Goal: Task Accomplishment & Management: Manage account settings

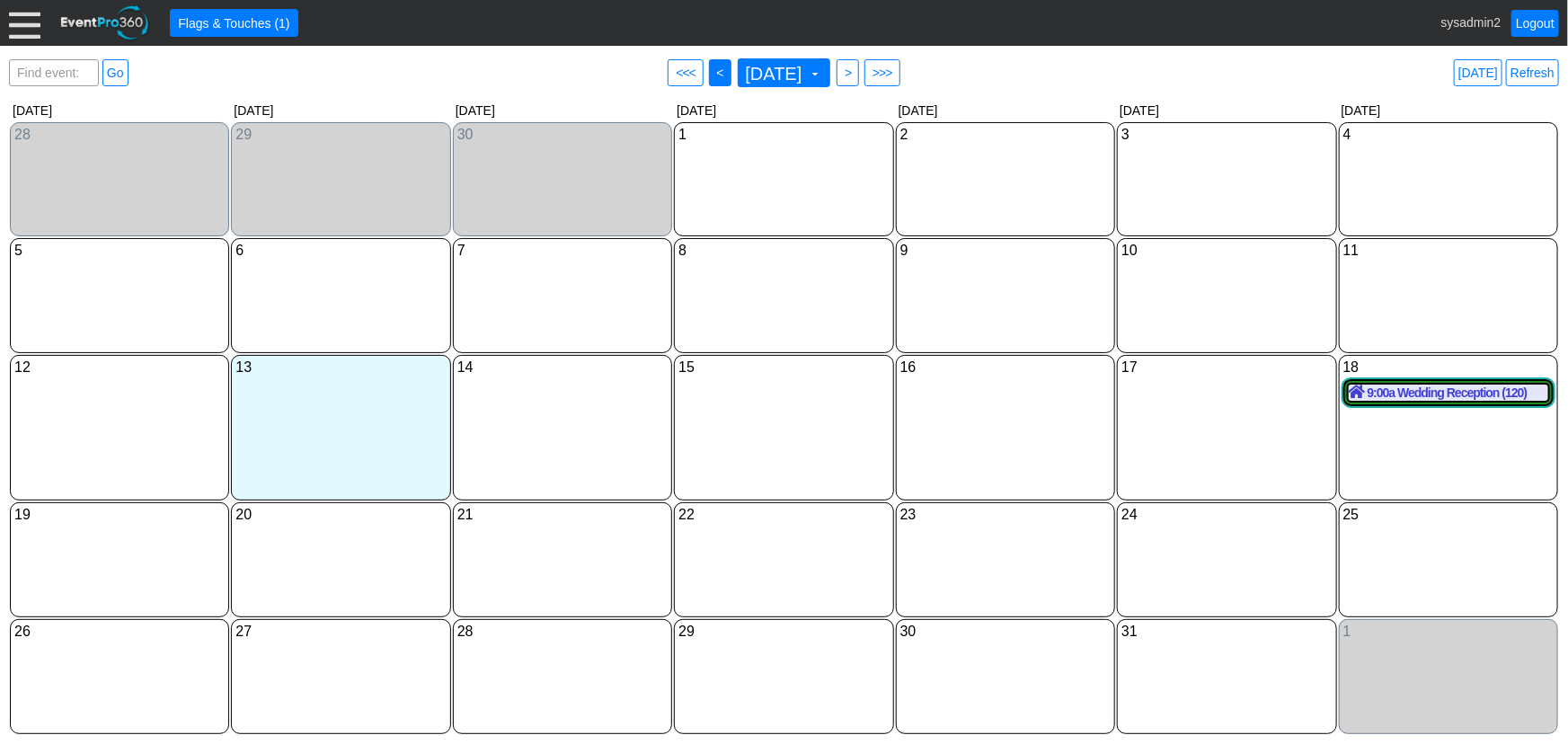
click at [714, 72] on span "<" at bounding box center [720, 73] width 14 height 18
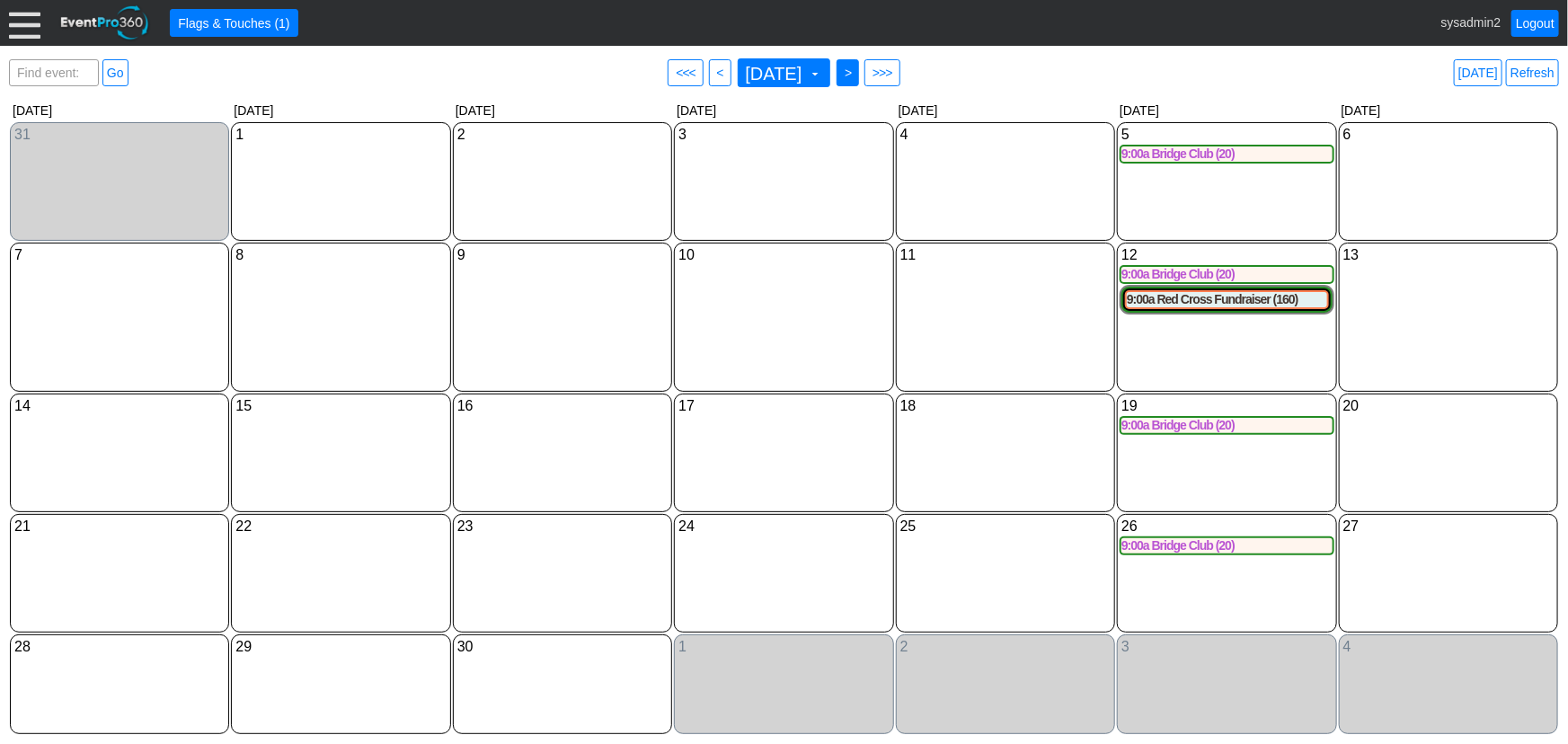
click at [854, 74] on span ">" at bounding box center [847, 73] width 14 height 18
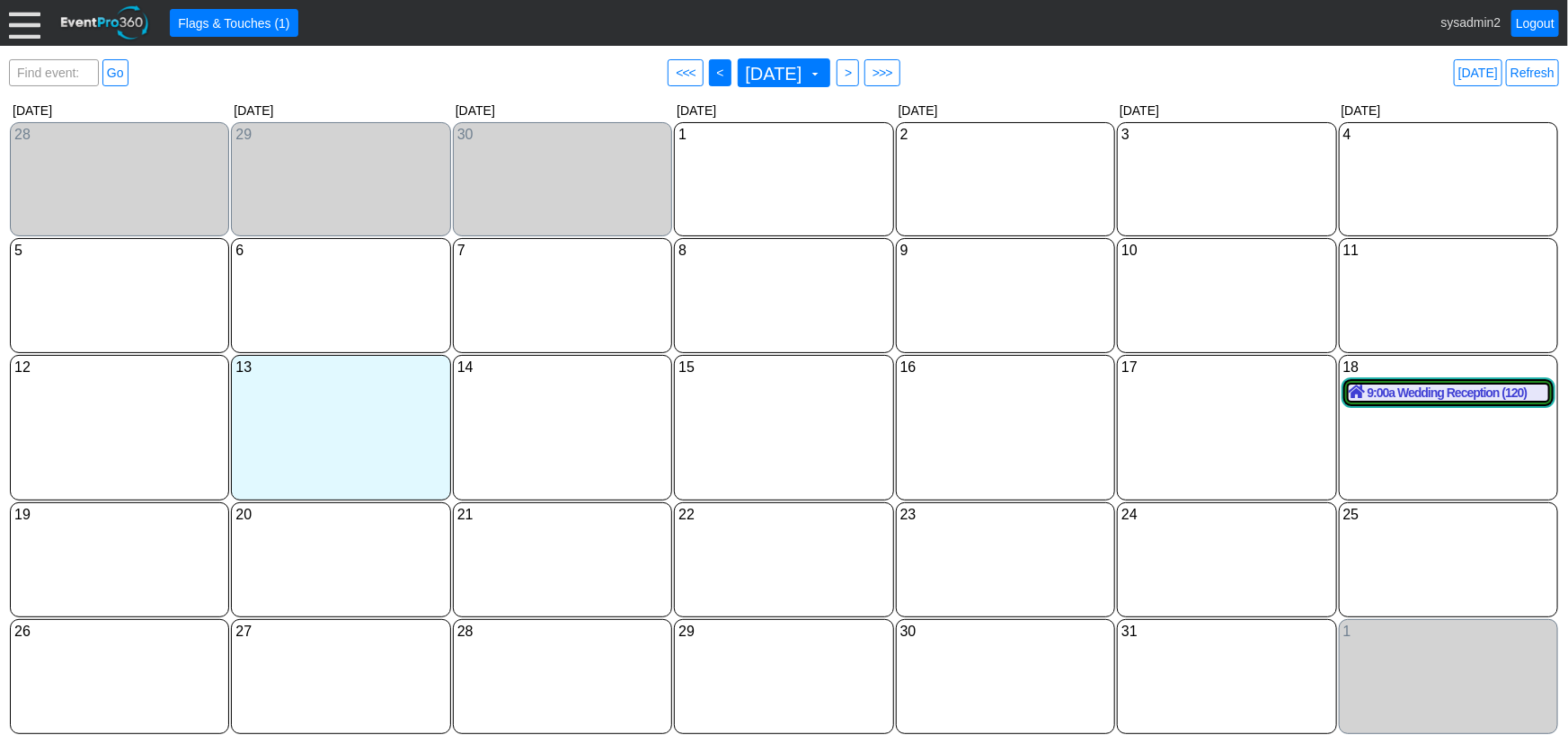
click at [714, 74] on span "<" at bounding box center [720, 73] width 14 height 18
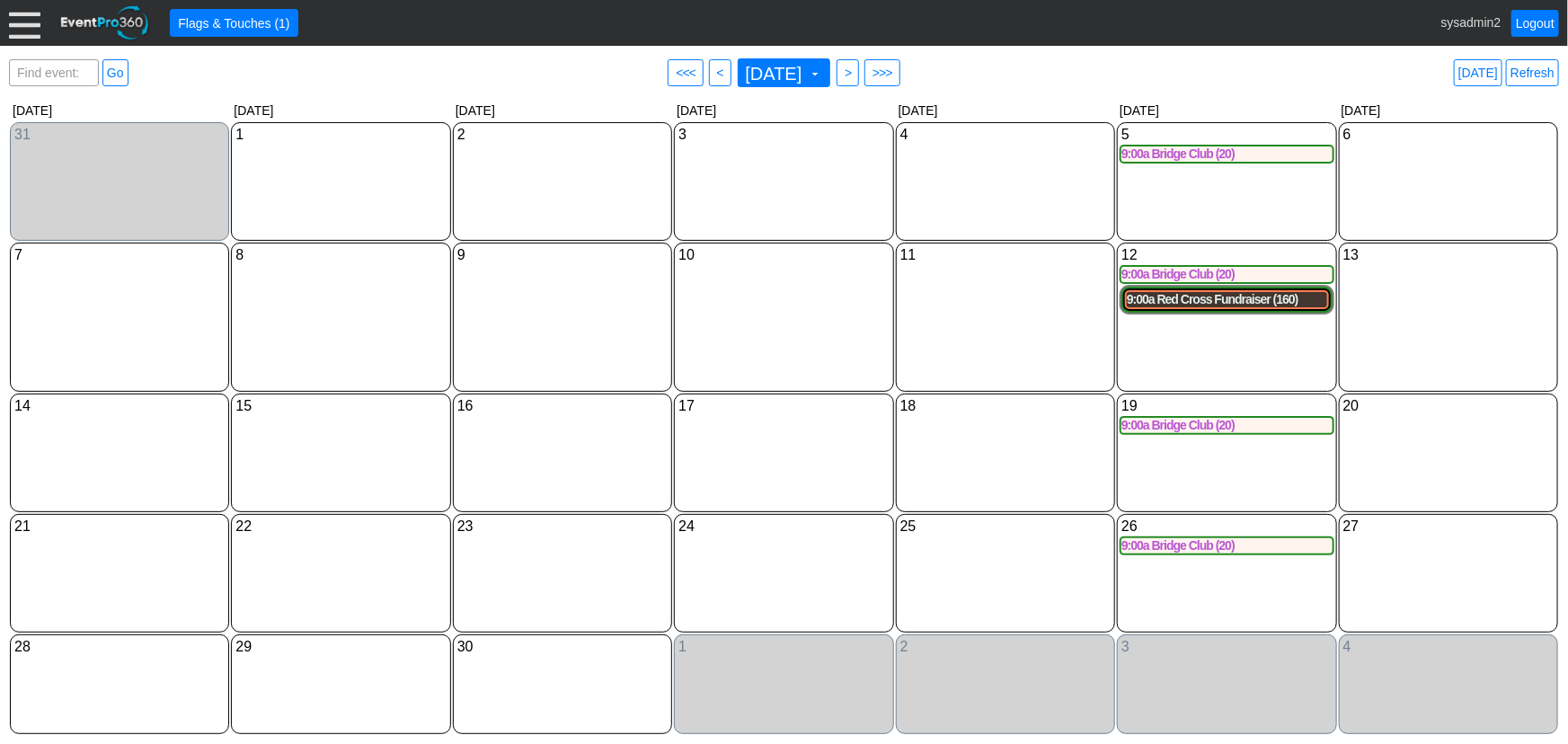
click at [1220, 307] on div "9:00a Red Cross Fundraiser (160)" at bounding box center [1226, 299] width 199 height 15
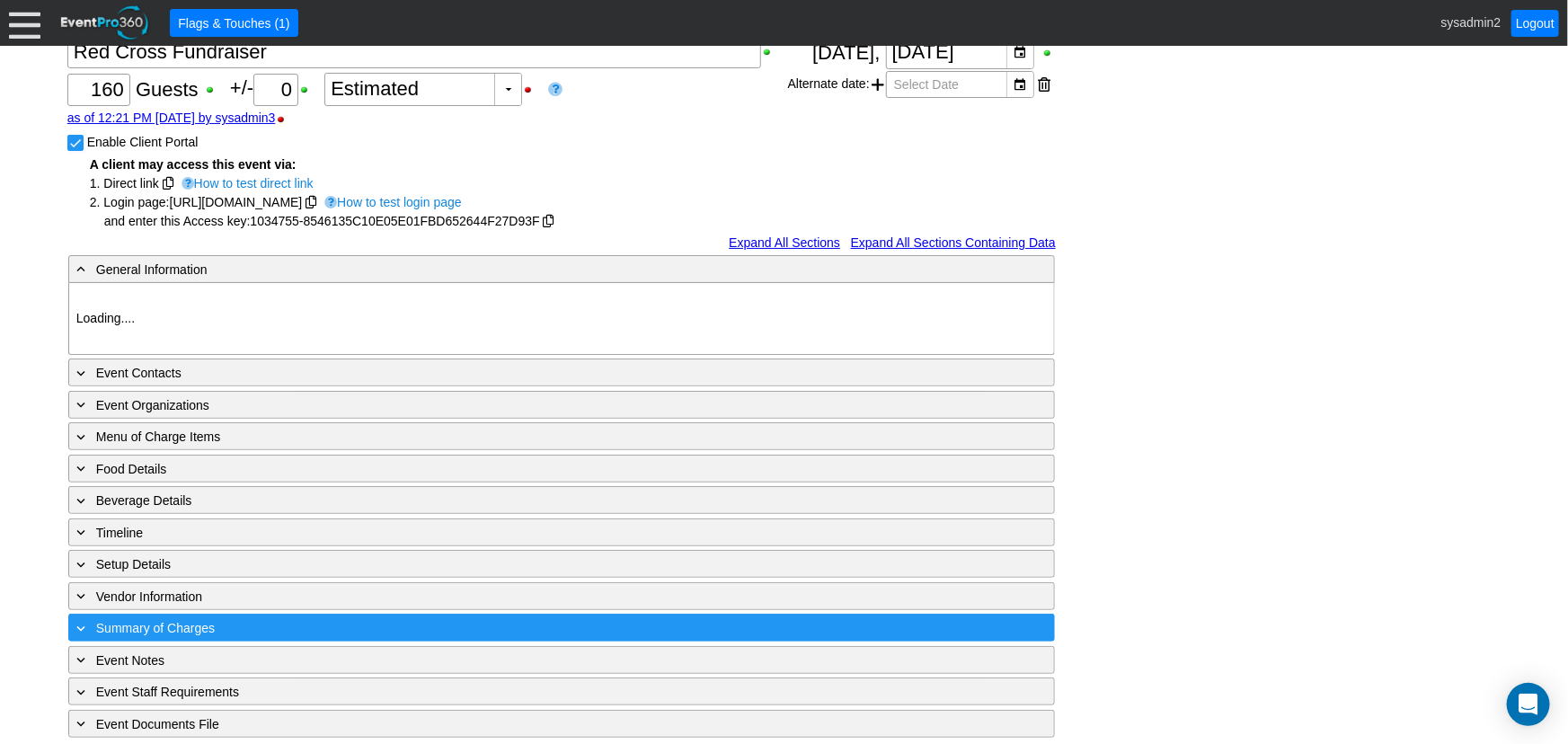
scroll to position [131, 0]
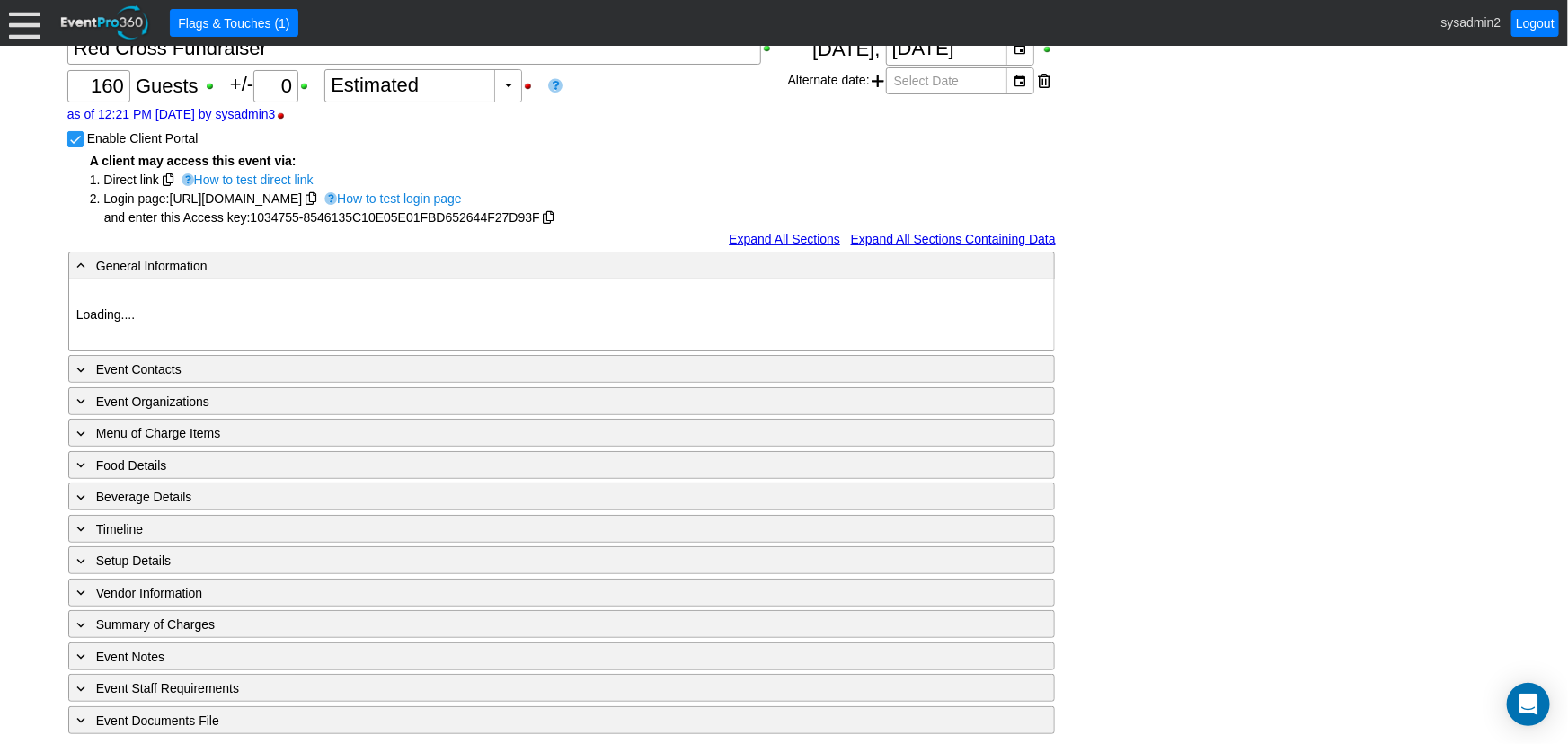
type input "Demo Venue 1"
type input "Fundraiser"
type input "1034755"
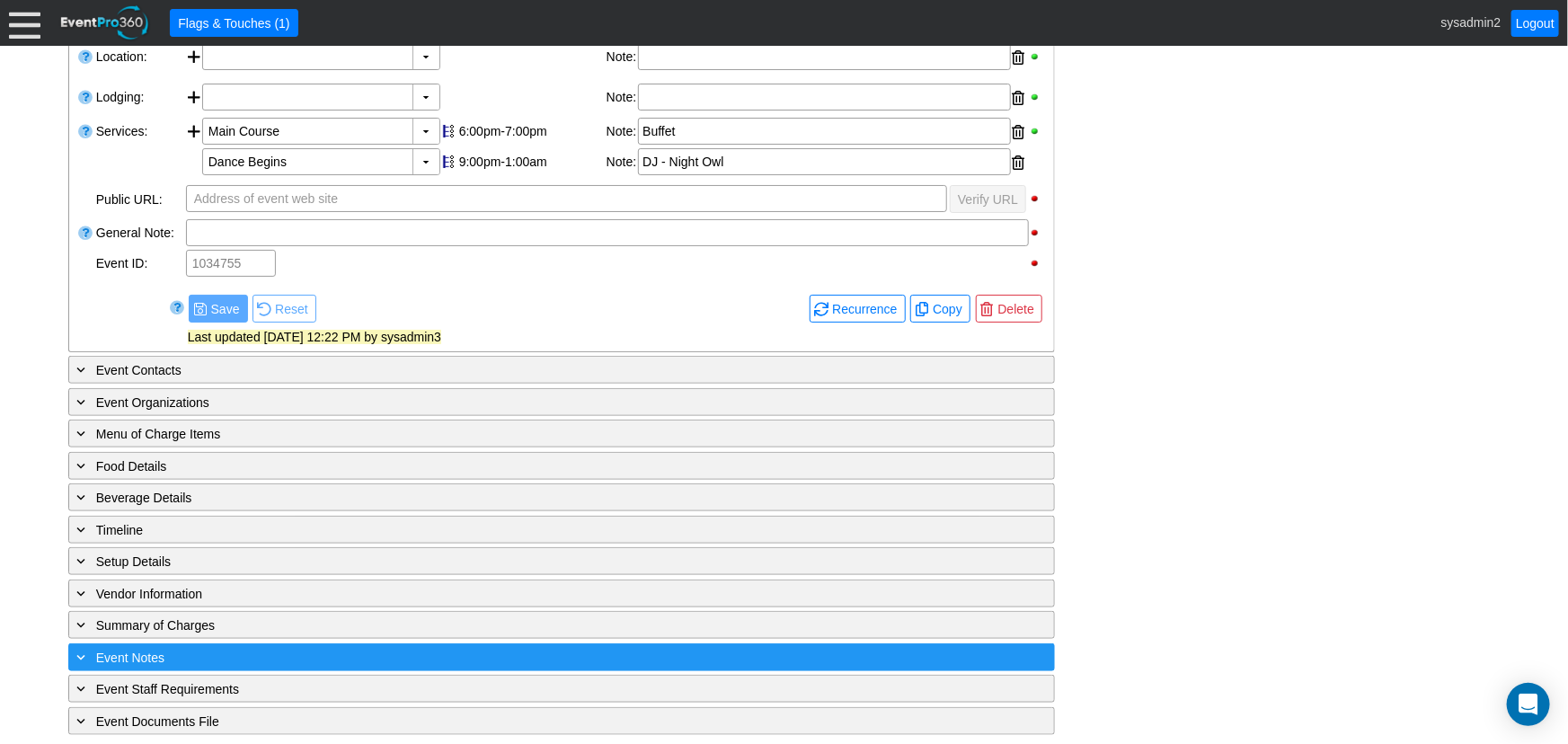
scroll to position [0, 0]
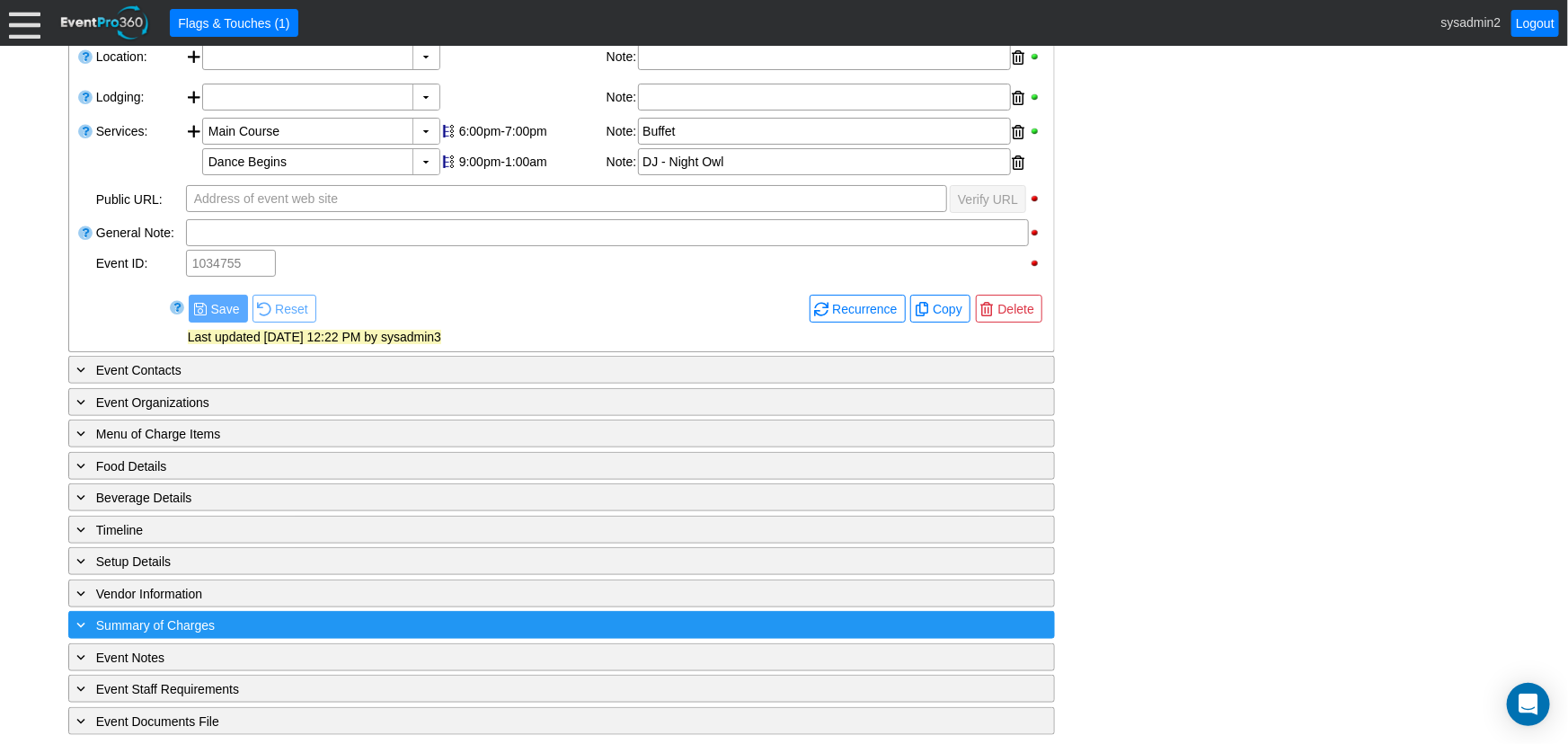
click at [184, 619] on span "Summary of Charges" at bounding box center [156, 625] width 119 height 14
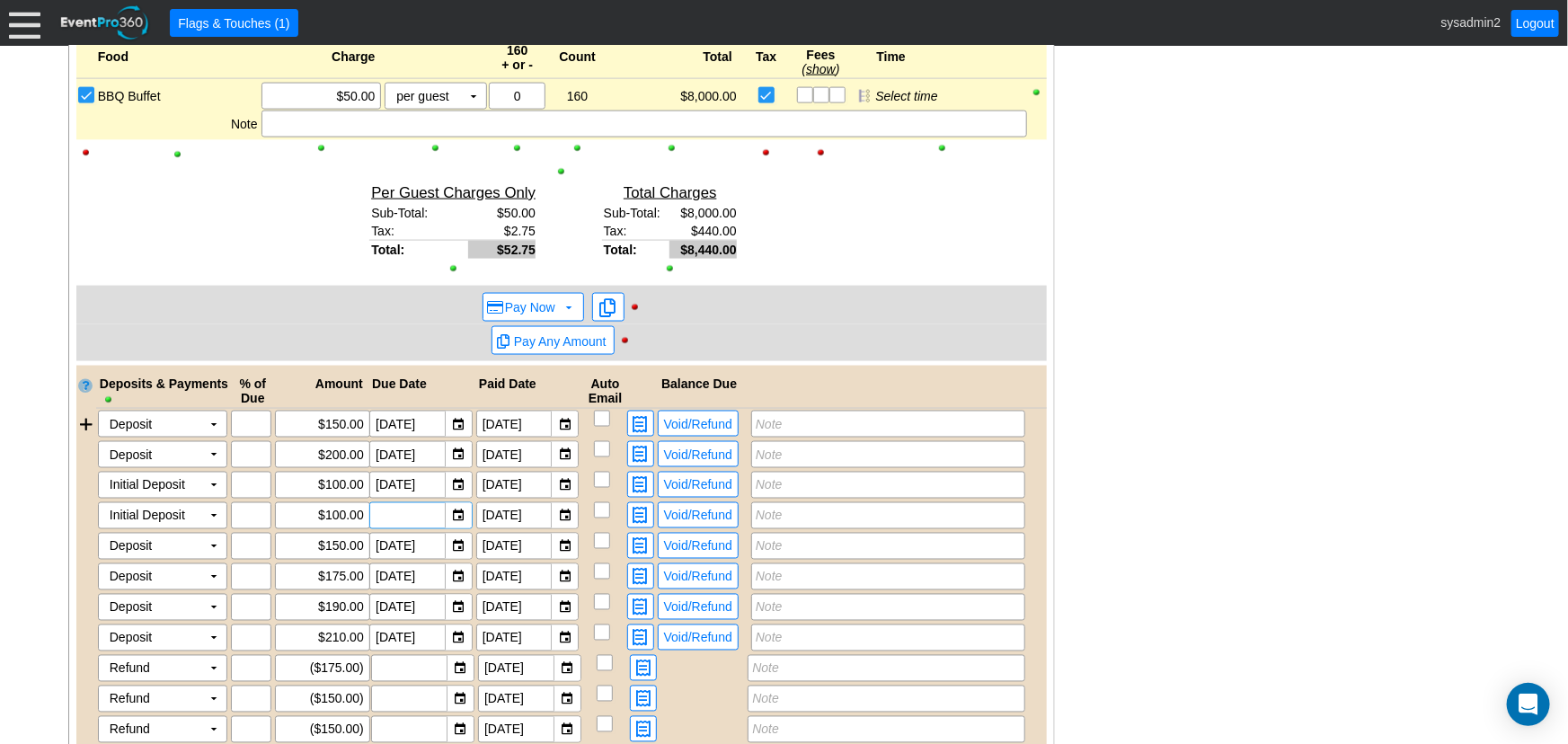
scroll to position [1520, 0]
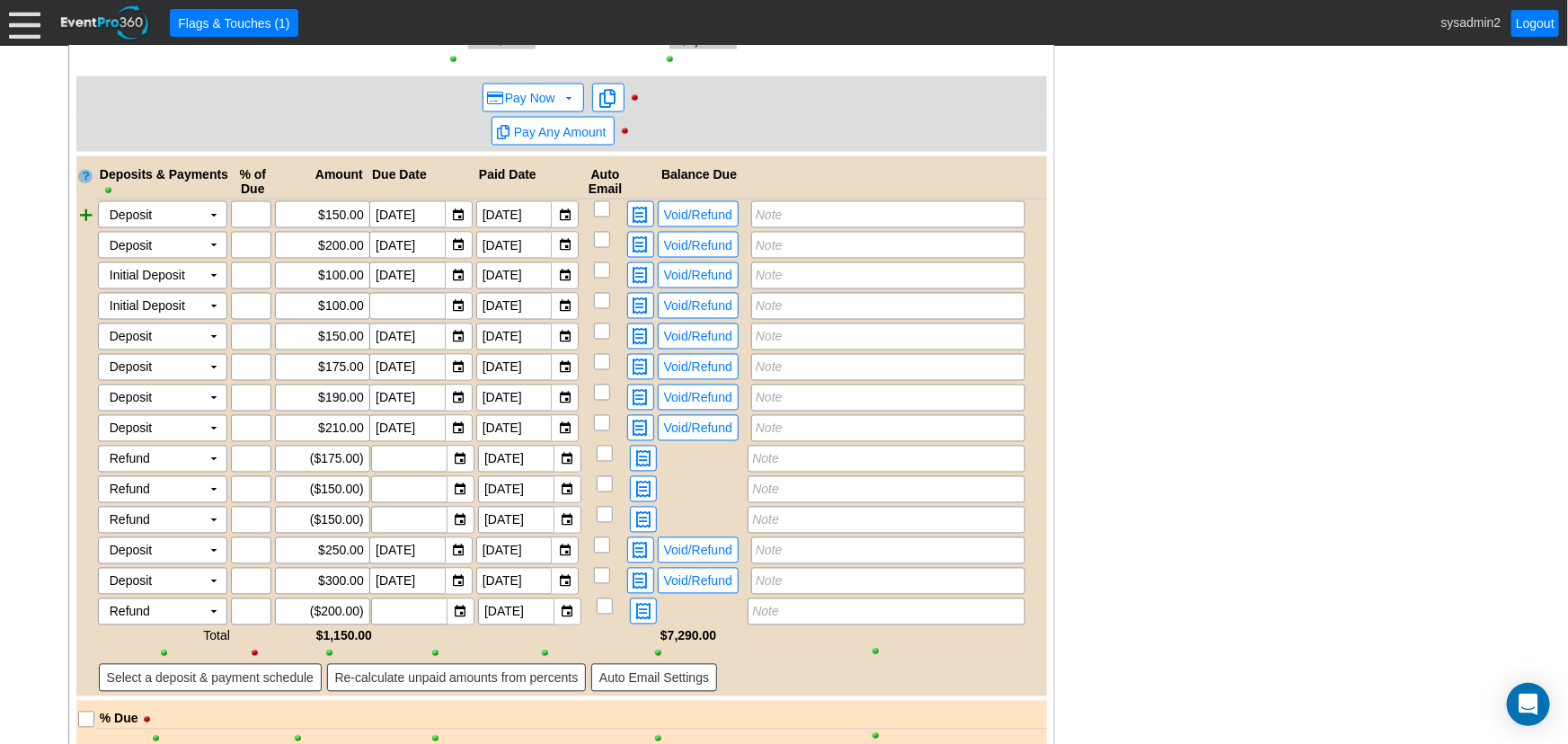
click at [81, 207] on div at bounding box center [87, 214] width 20 height 27
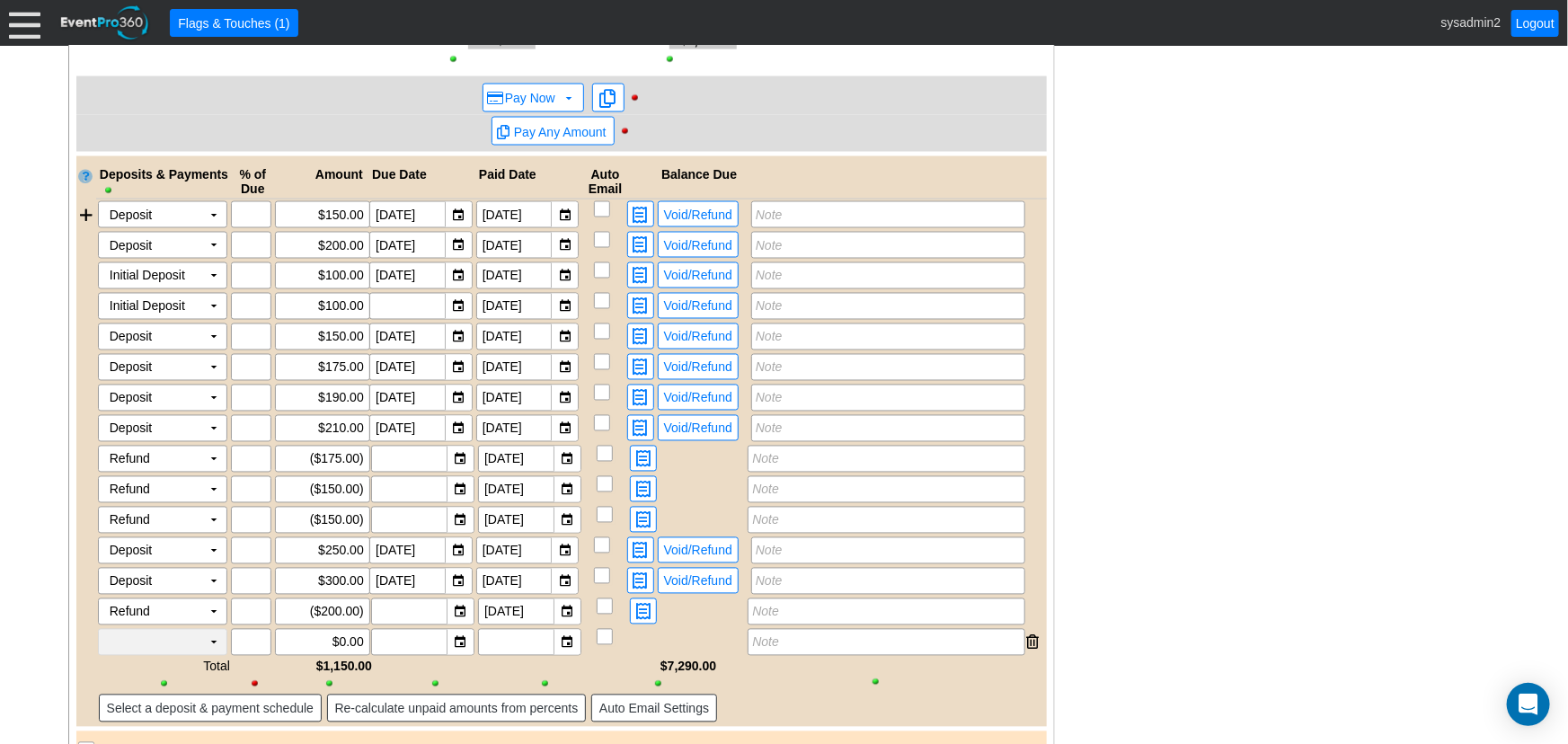
click at [204, 638] on td "▼" at bounding box center [214, 642] width 25 height 25
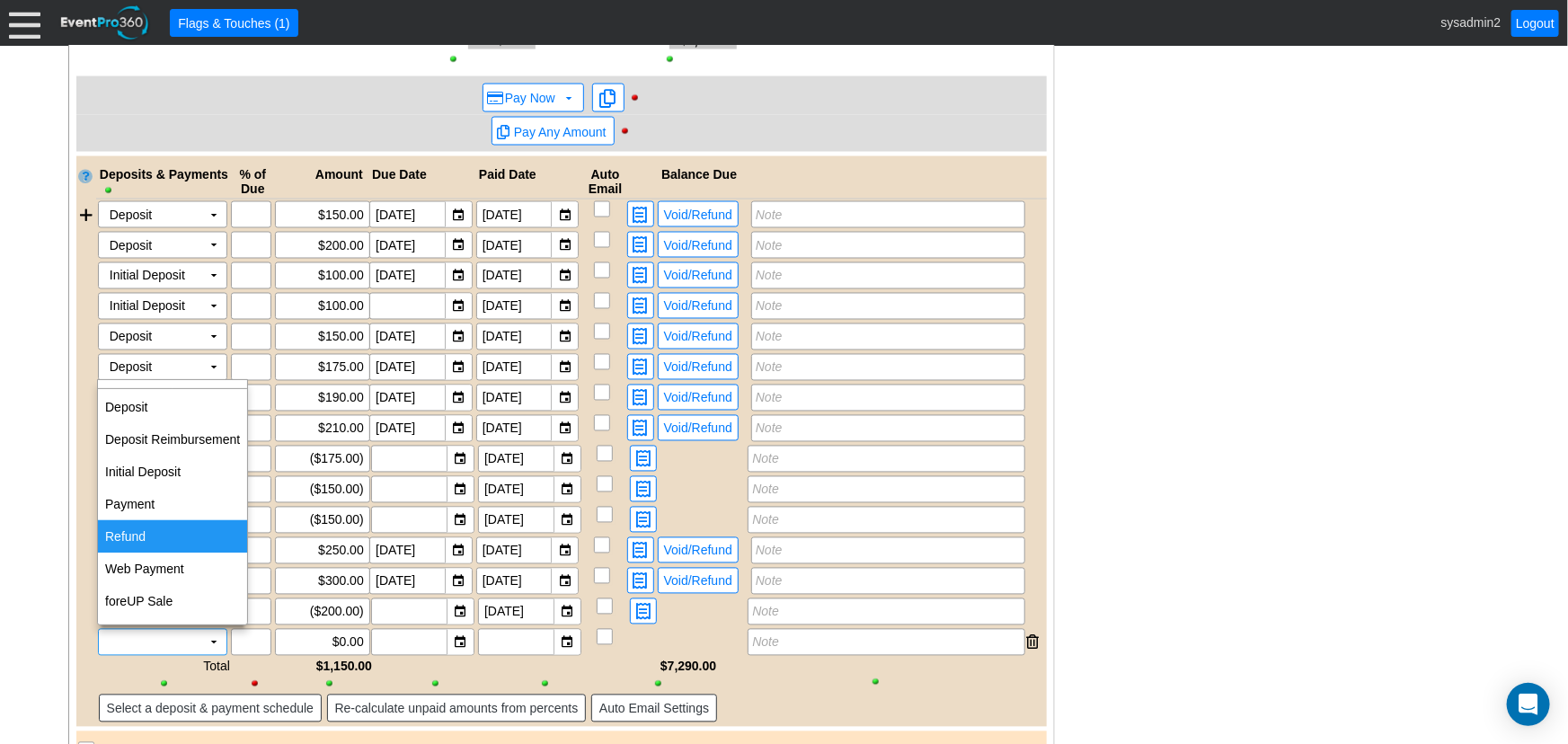
click at [143, 531] on td "Refund" at bounding box center [173, 536] width 150 height 32
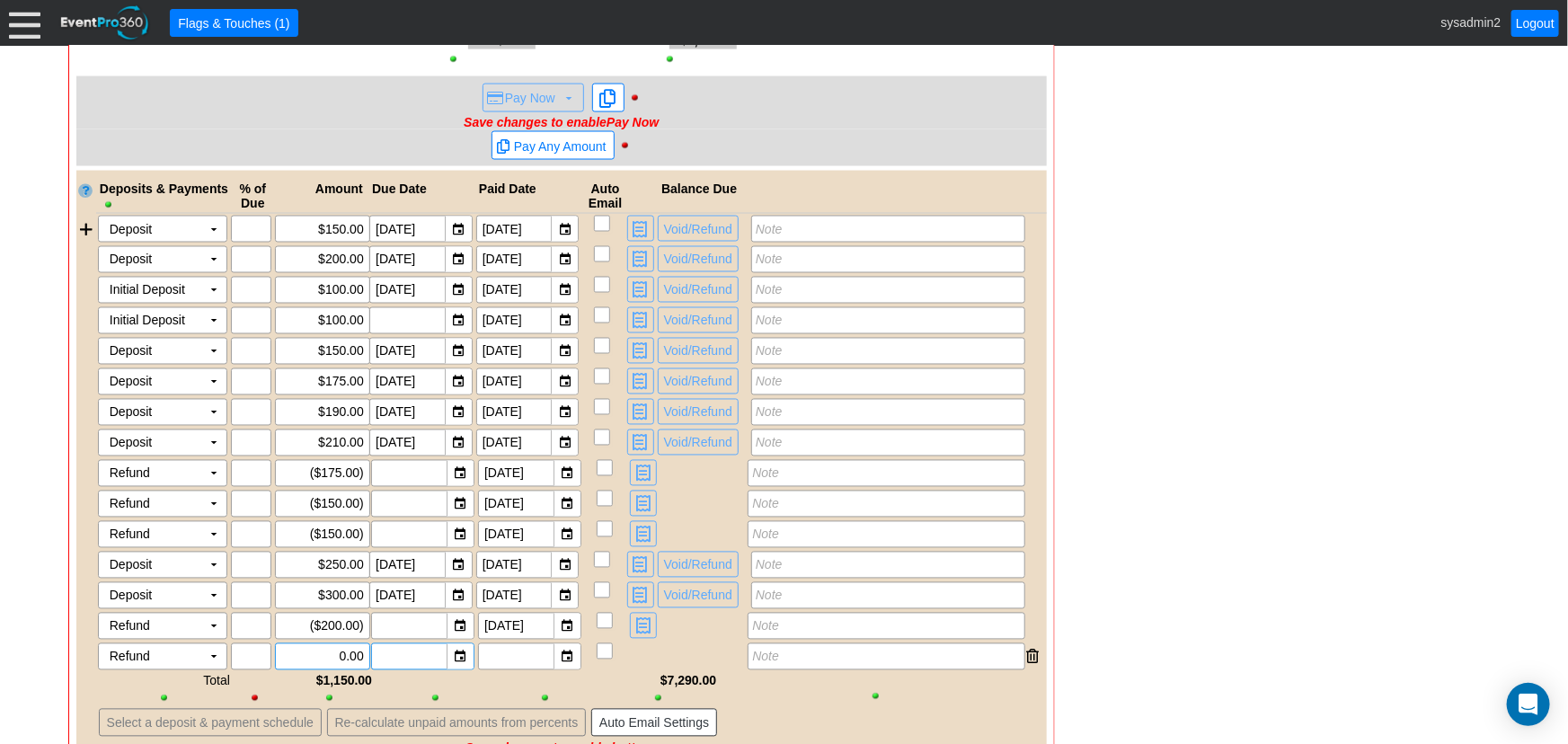
drag, startPoint x: 308, startPoint y: 652, endPoint x: 382, endPoint y: 647, distance: 74.2
click at [382, 647] on div "Refund Χ ▼ Χ Χ 0.00 ▼ Χ ▼ Χ Note" at bounding box center [571, 657] width 951 height 27
type input "($100.00)"
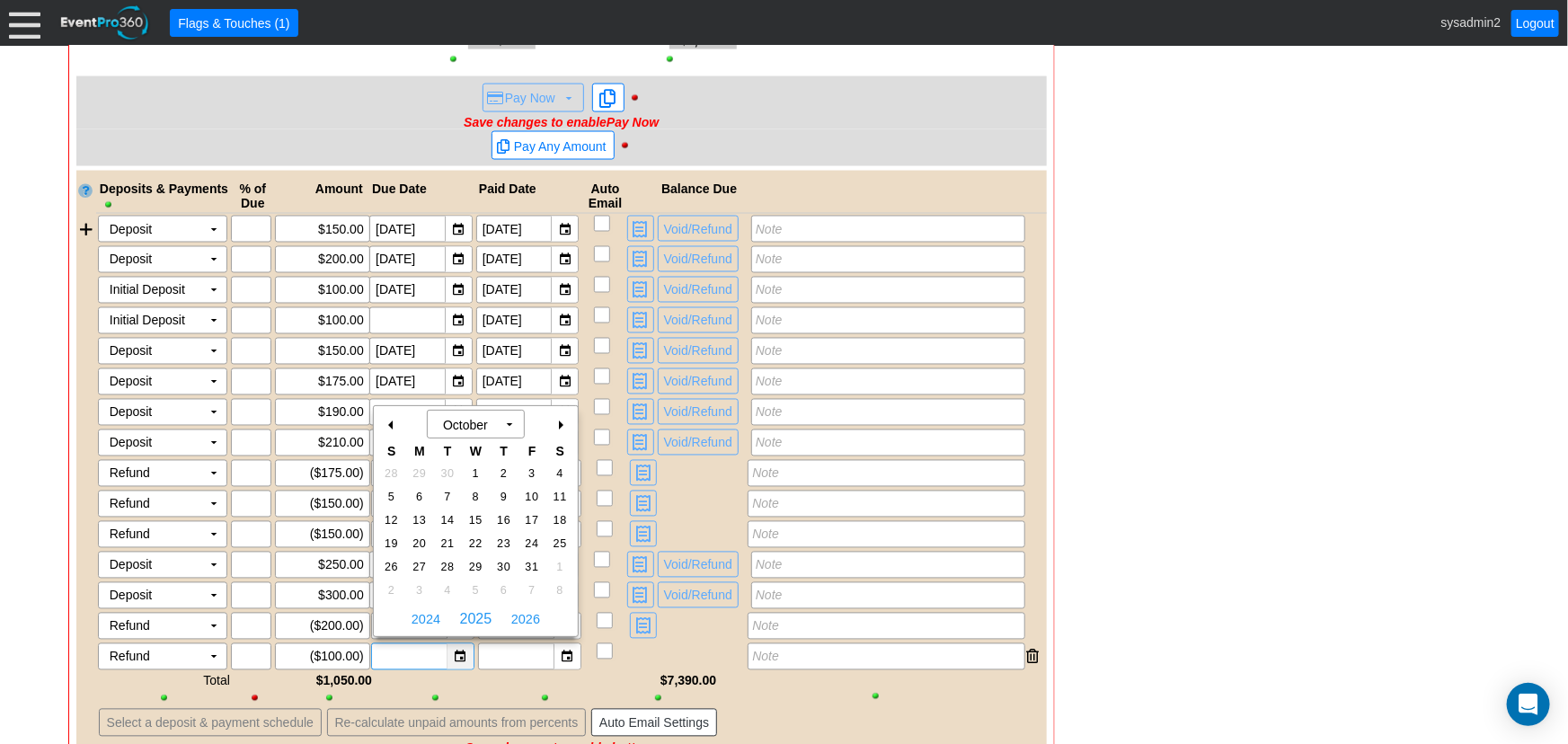
click at [464, 649] on div "▼" at bounding box center [460, 657] width 27 height 25
click at [420, 516] on span "13" at bounding box center [419, 520] width 21 height 16
type input "10/13/2025"
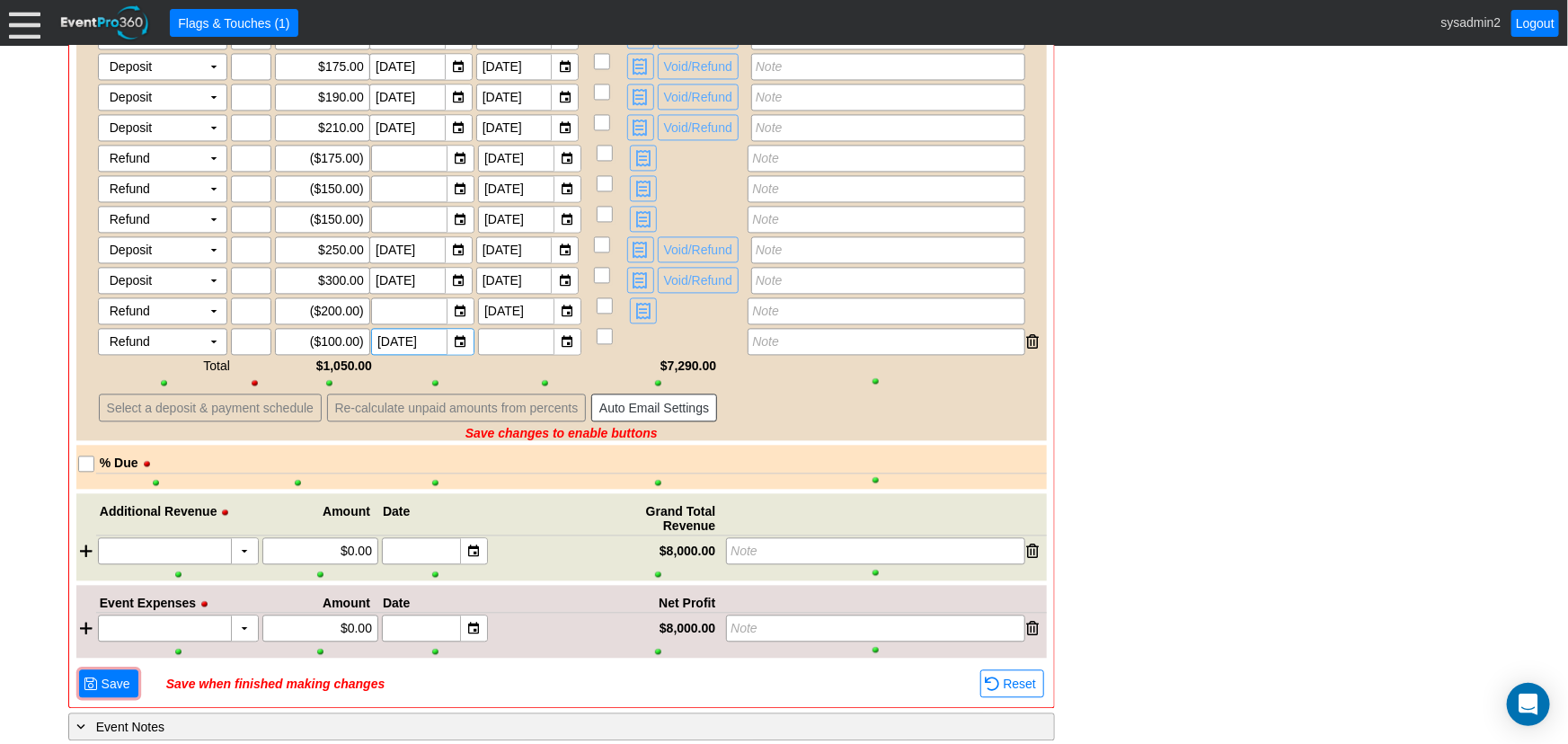
scroll to position [1908, 0]
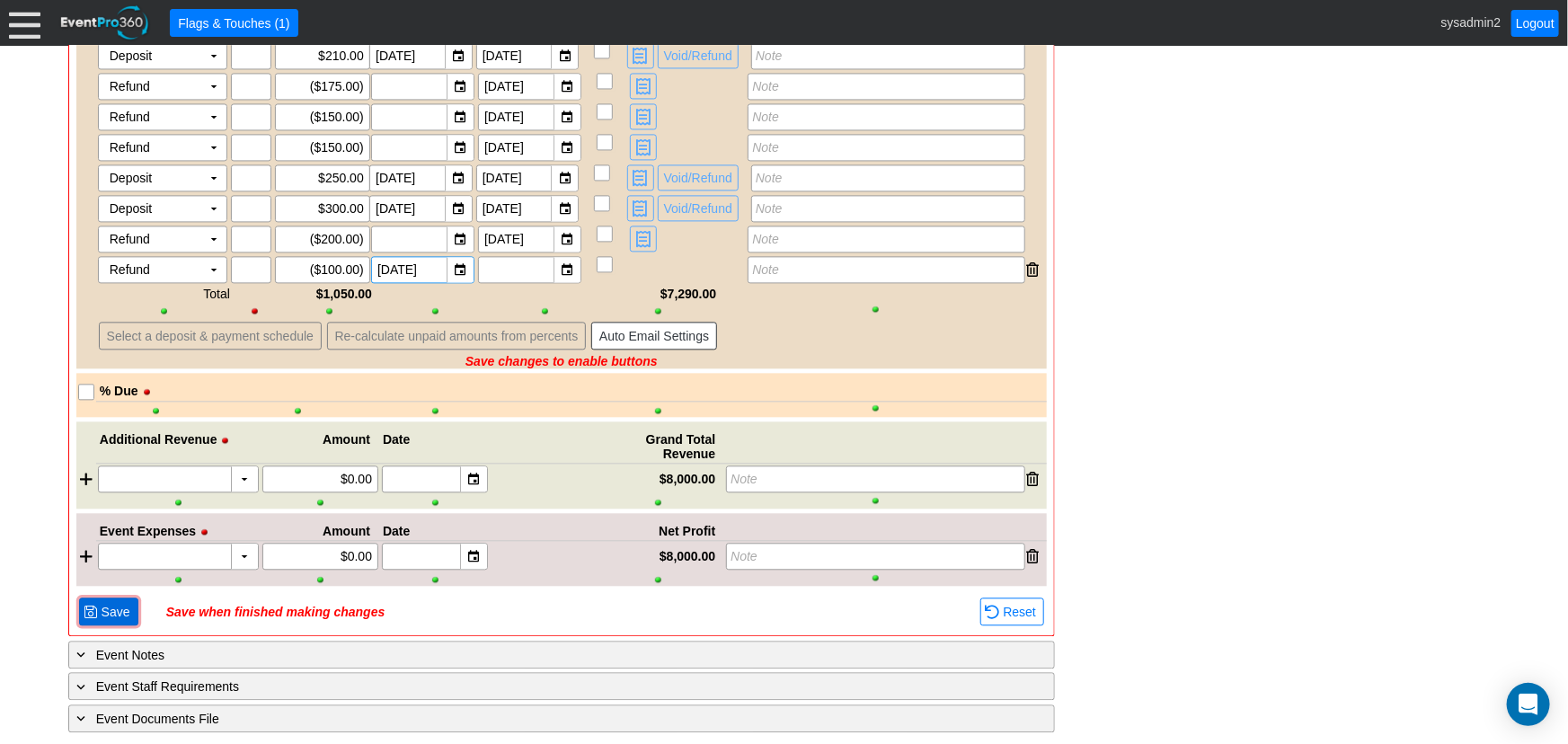
click at [120, 604] on span "Save" at bounding box center [116, 612] width 36 height 18
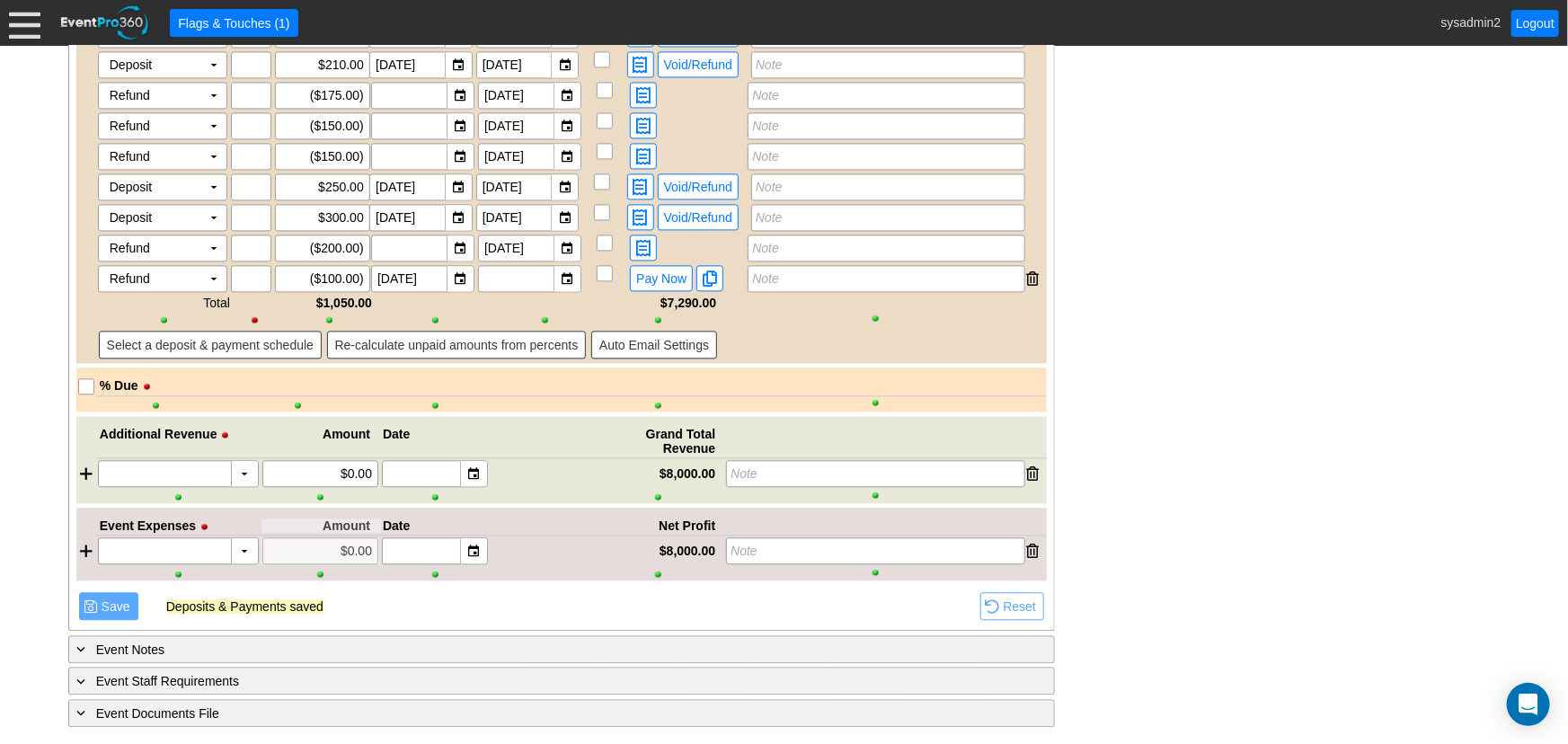
scroll to position [1878, 0]
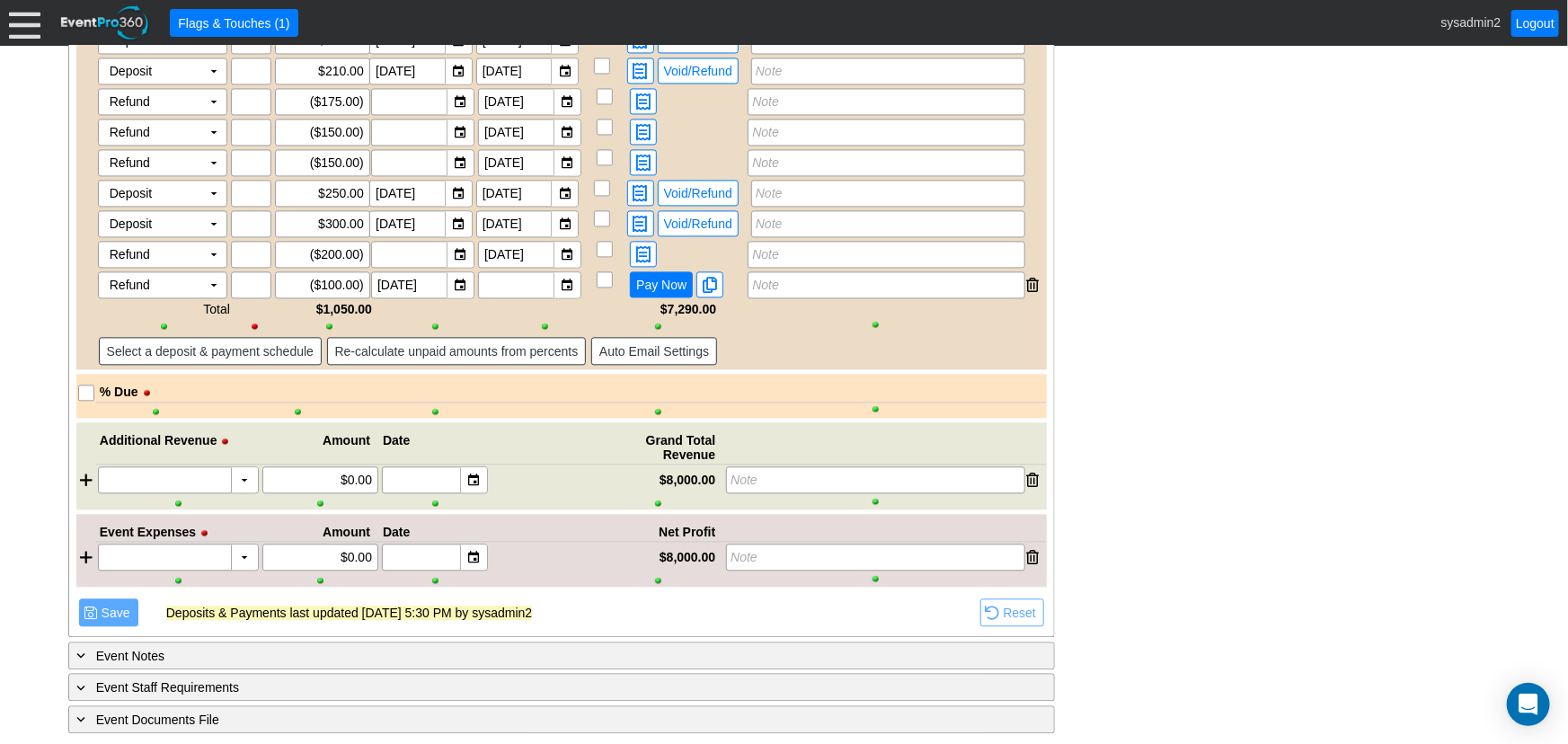
click at [652, 277] on span "Pay Now" at bounding box center [661, 285] width 58 height 16
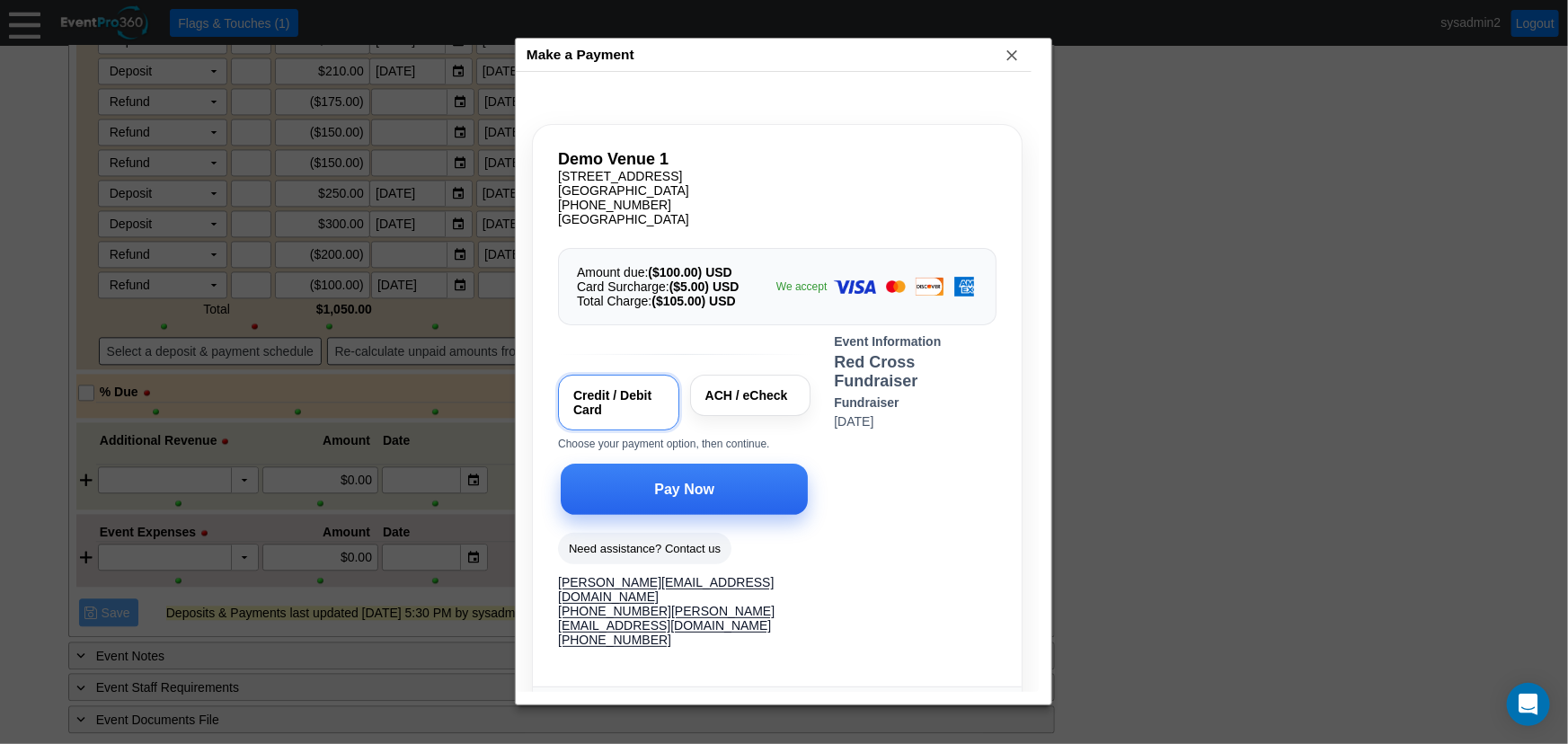
click at [666, 491] on span "Pay Now" at bounding box center [684, 490] width 68 height 18
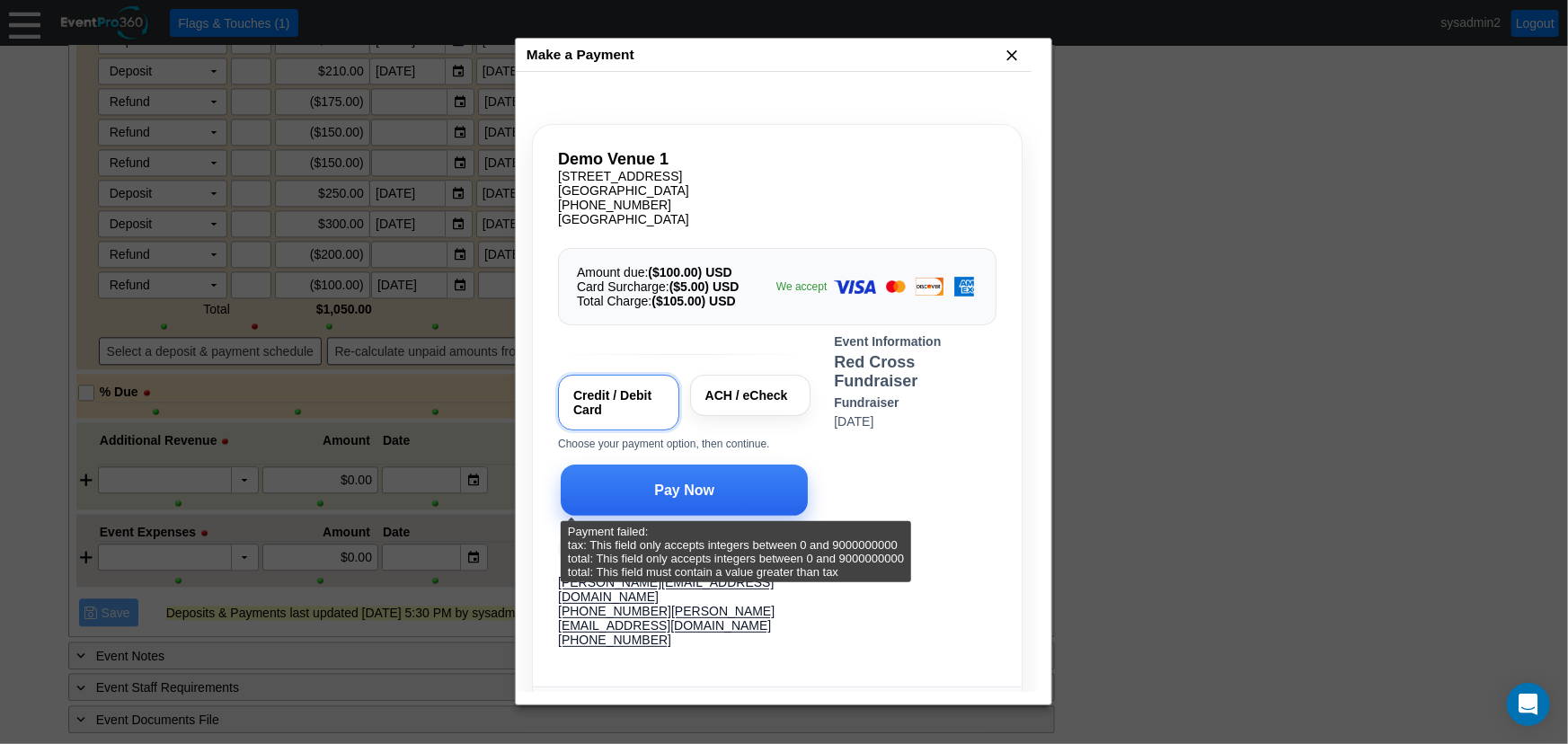
click at [1014, 56] on span "x" at bounding box center [1012, 55] width 18 height 18
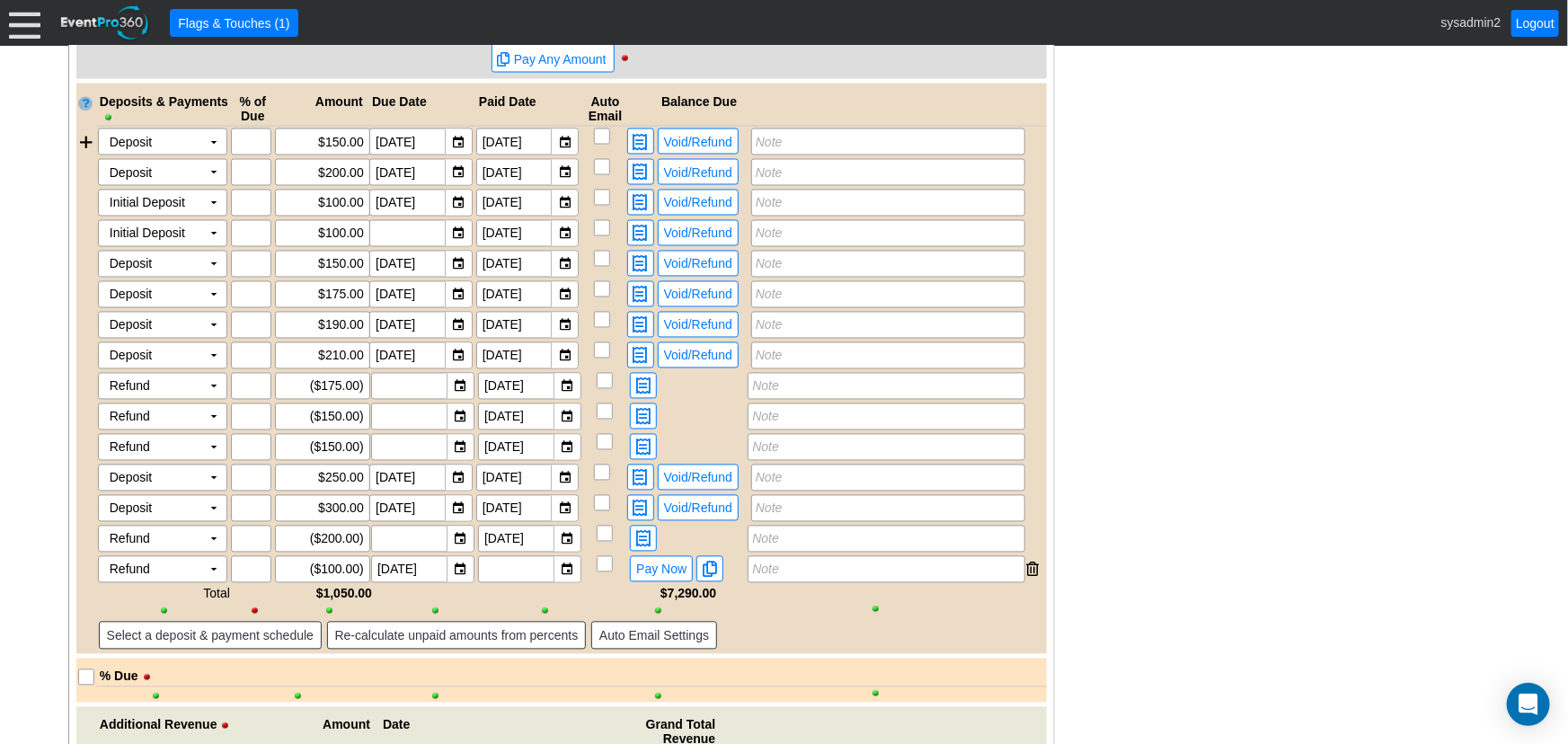
scroll to position [1634, 0]
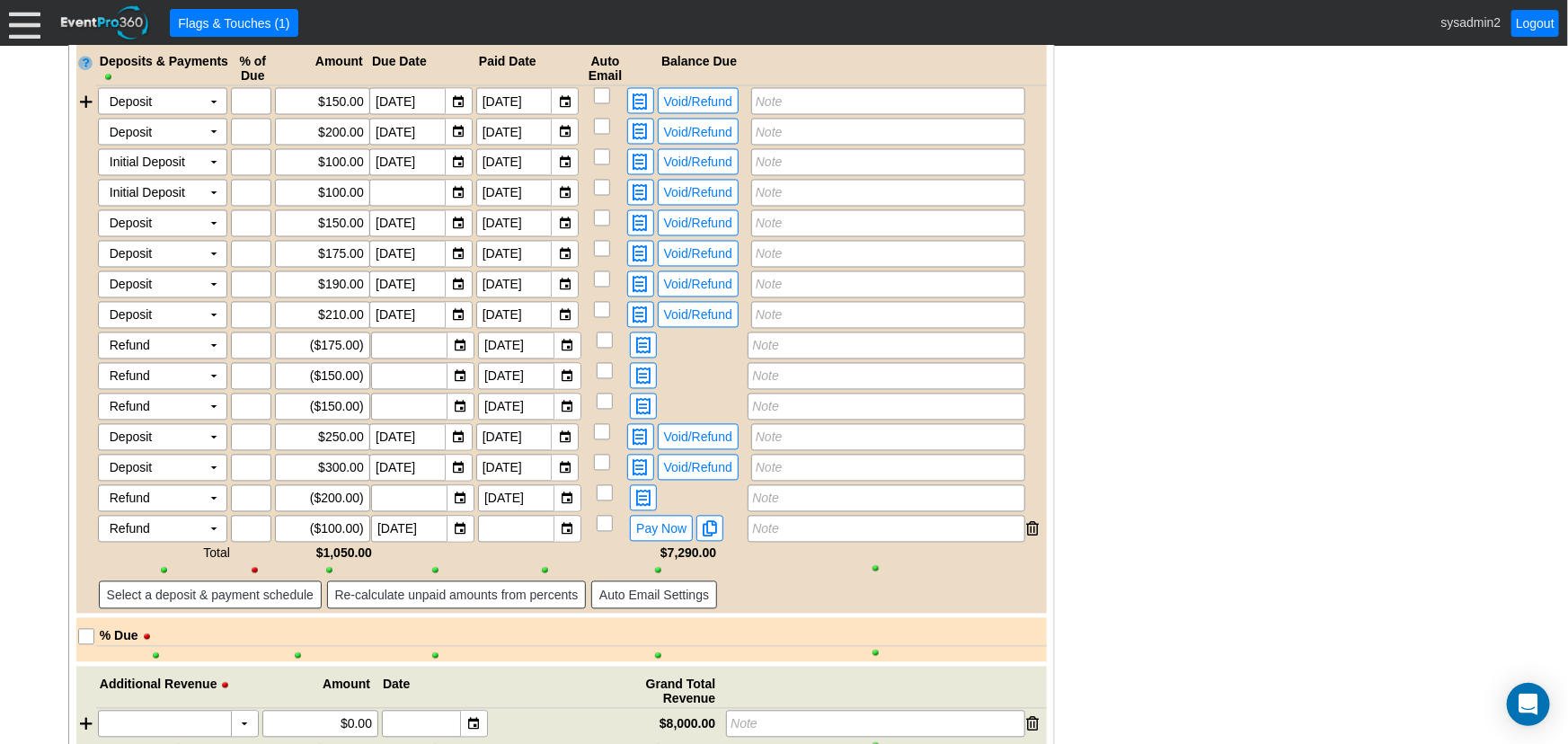
click at [1035, 525] on div at bounding box center [1034, 529] width 13 height 27
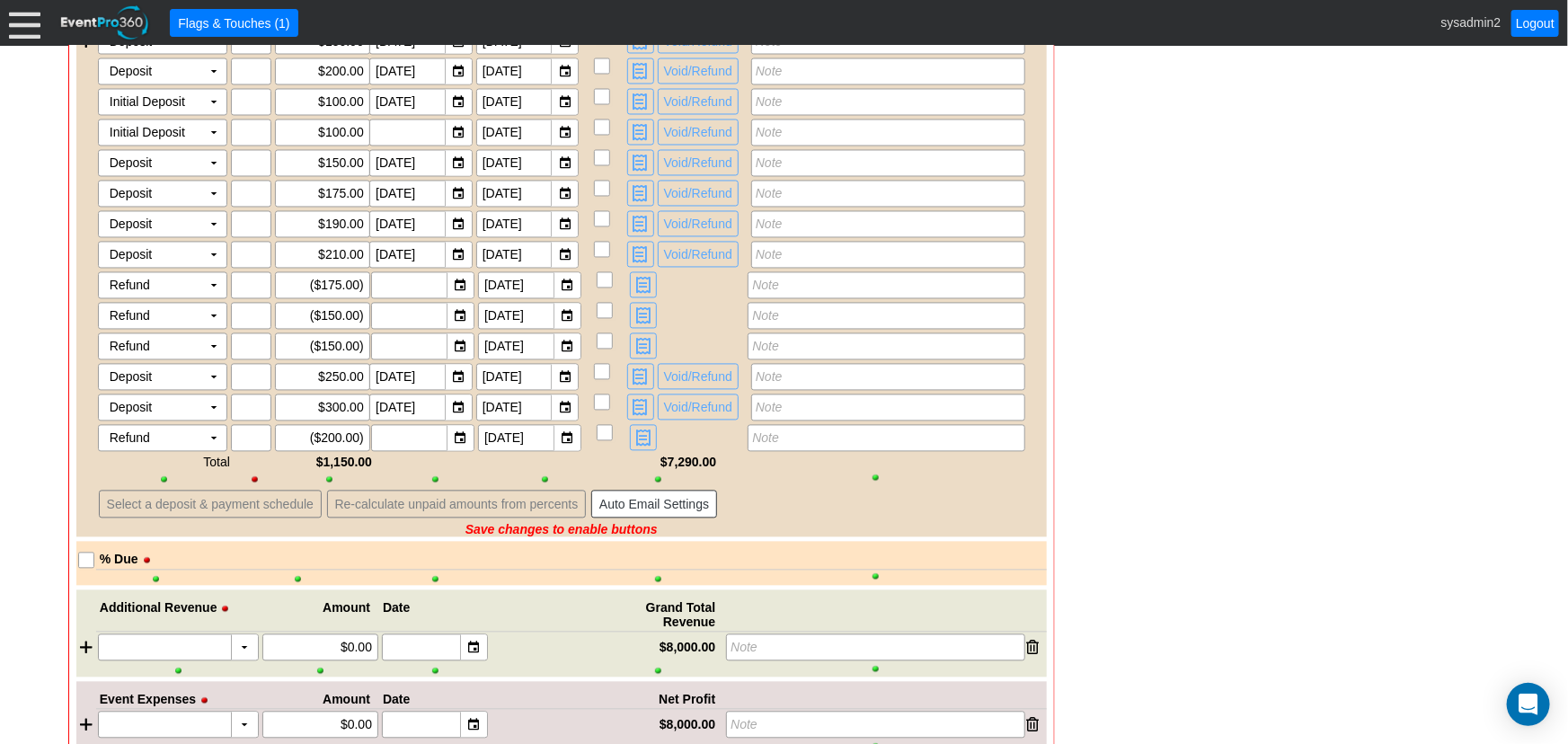
scroll to position [1877, 0]
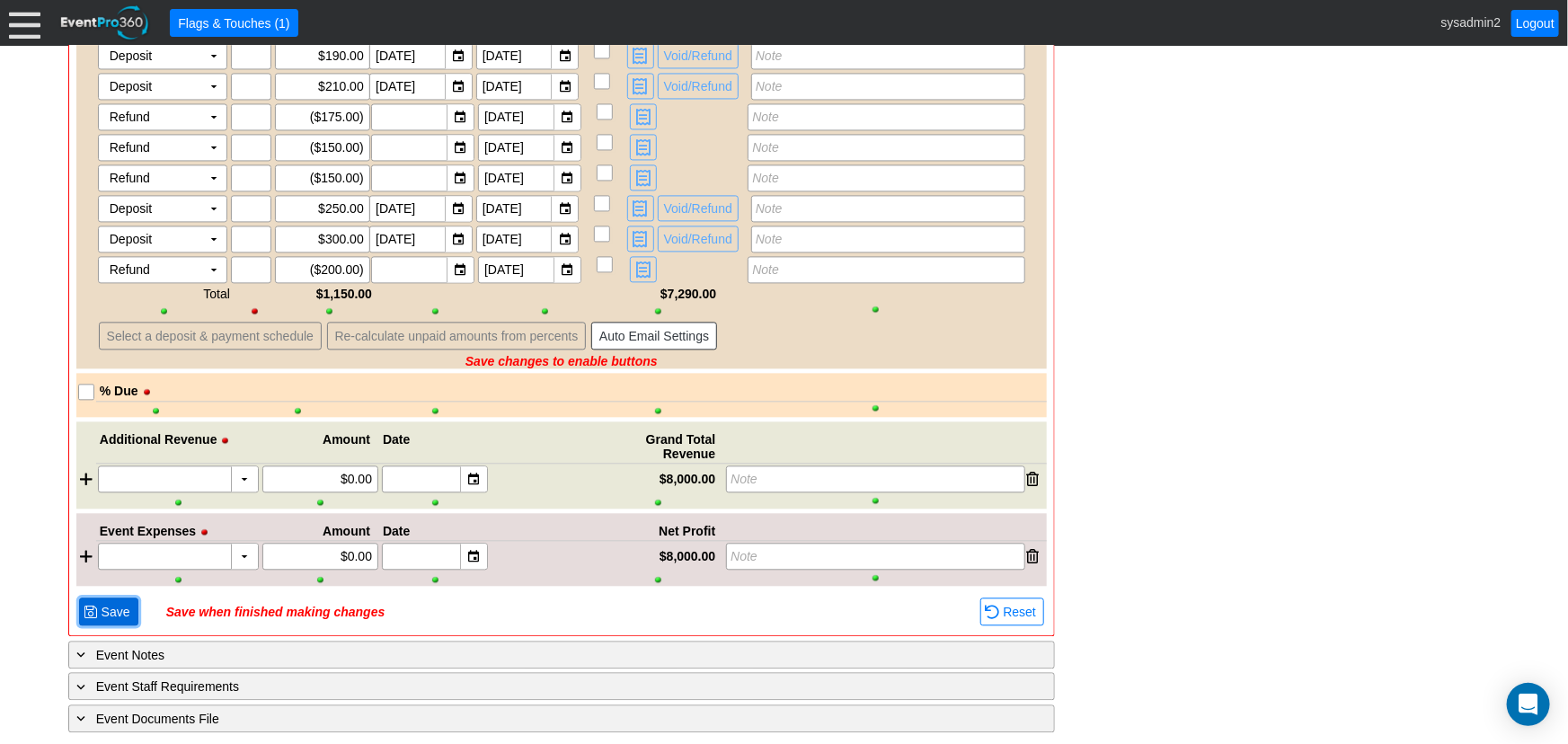
click at [92, 604] on span at bounding box center [91, 612] width 14 height 14
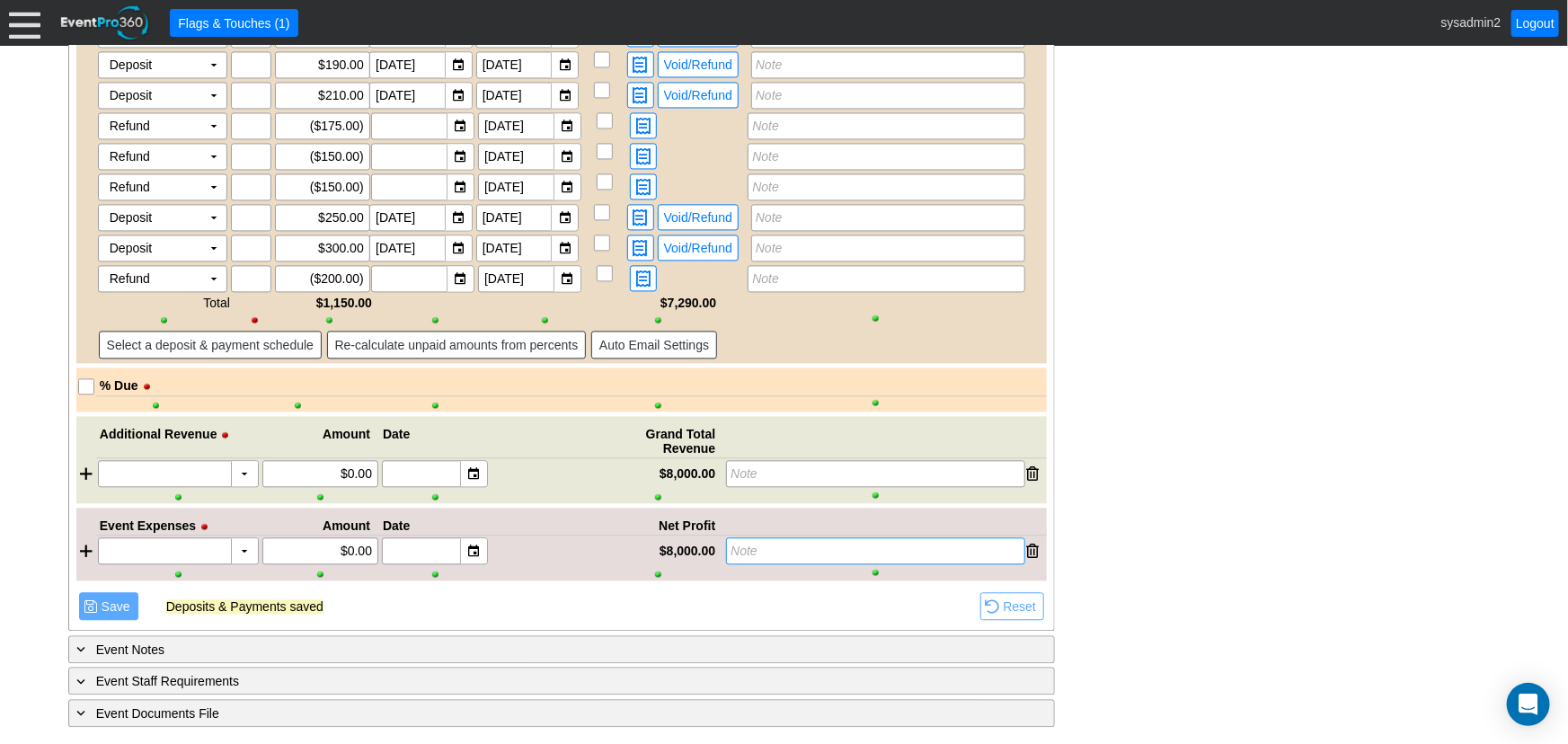
scroll to position [1847, 0]
